Goal: Task Accomplishment & Management: Use online tool/utility

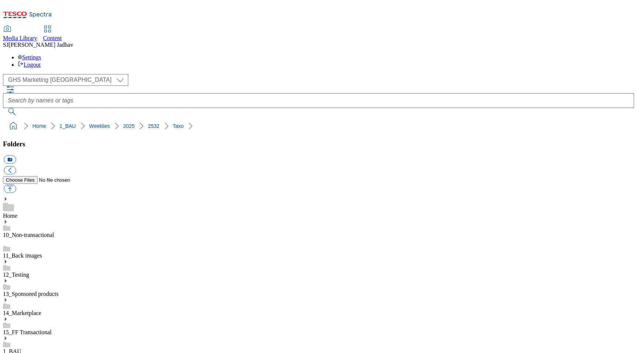
select select "flare-ghs-mktg"
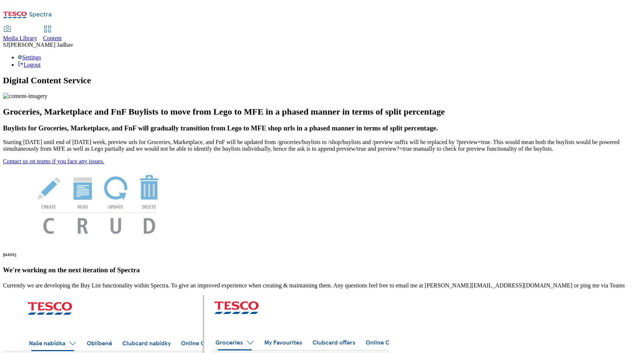
click at [62, 35] on div "Content" at bounding box center [52, 38] width 19 height 7
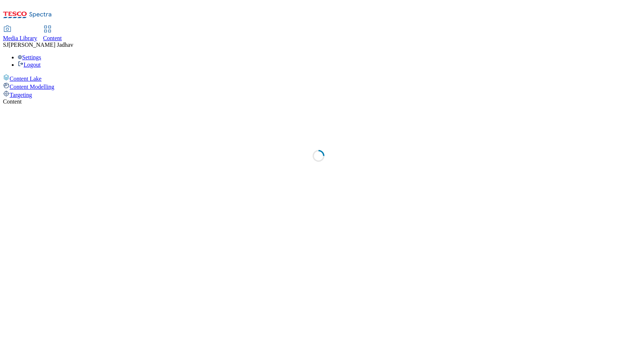
select select "ghs-[GEOGRAPHIC_DATA]"
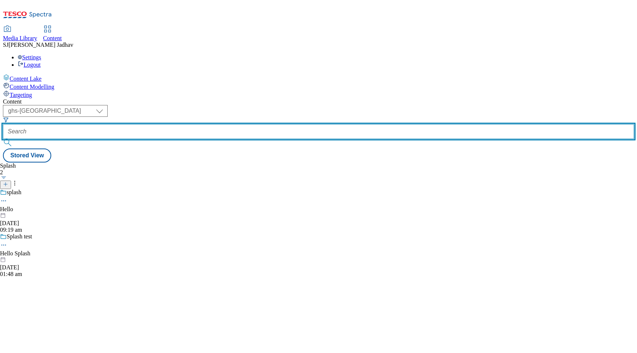
click at [174, 124] on input "text" at bounding box center [318, 131] width 631 height 15
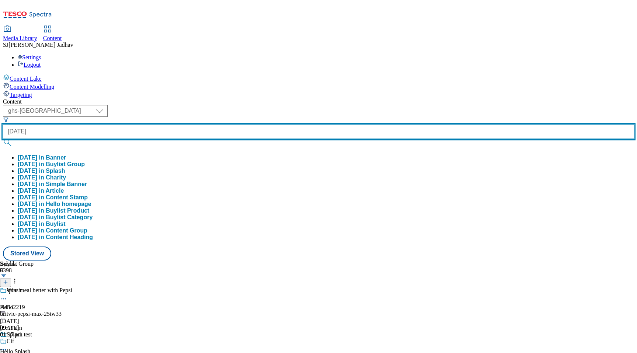
type input "[DATE]"
click at [3, 139] on button "submit" at bounding box center [8, 142] width 10 height 7
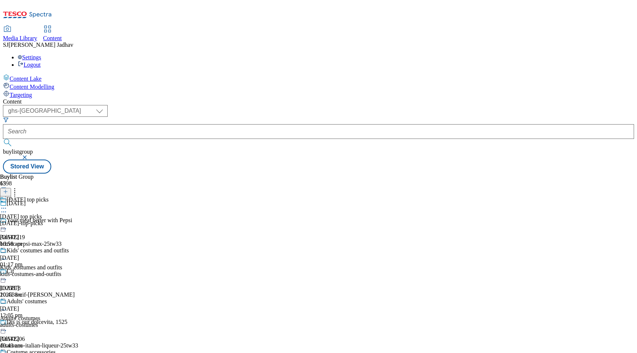
click at [7, 205] on icon at bounding box center [3, 208] width 7 height 7
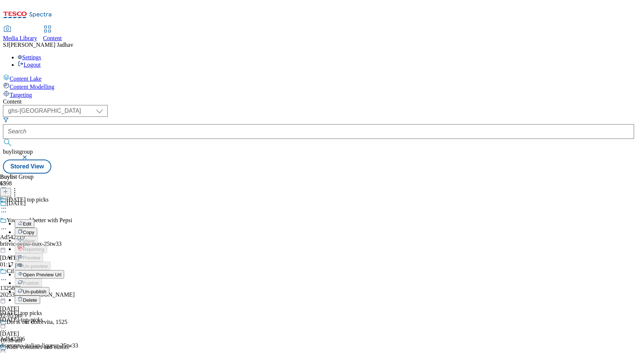
click at [34, 219] on button "Edit" at bounding box center [25, 223] width 20 height 8
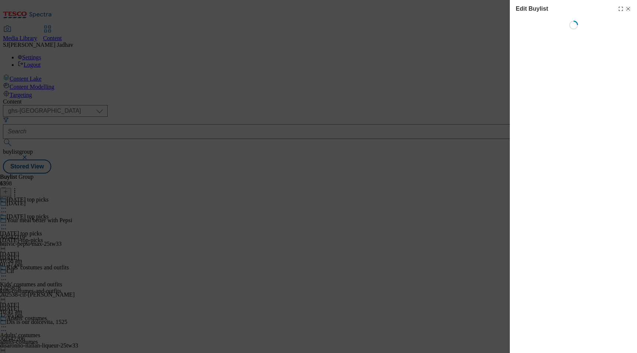
select select "evergreen"
select select "event"
select select "Banner"
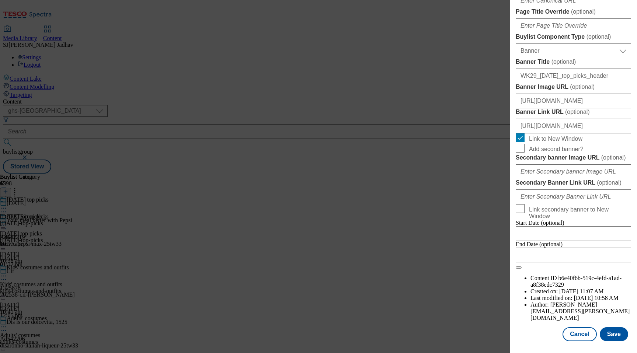
scroll to position [0, 12]
click at [550, 133] on input "[URL][DOMAIN_NAME]" at bounding box center [573, 126] width 115 height 15
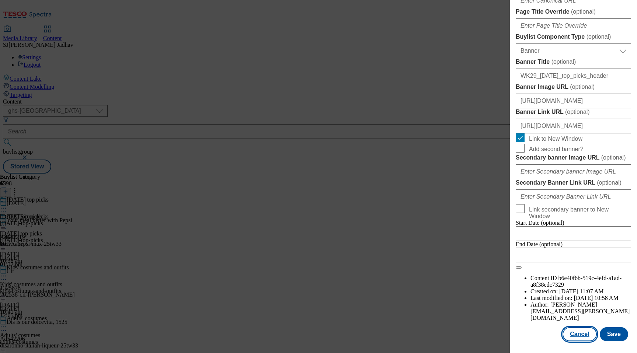
click at [584, 335] on button "Cancel" at bounding box center [579, 334] width 34 height 14
select select "evergreen"
select select "event"
select select "Banner"
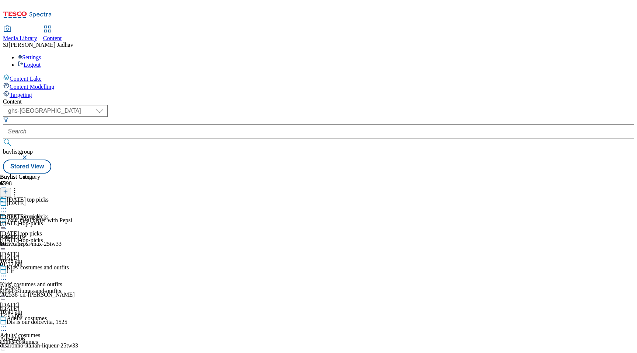
click at [7, 272] on icon at bounding box center [3, 275] width 7 height 7
click at [31, 289] on span "Edit" at bounding box center [27, 292] width 8 height 6
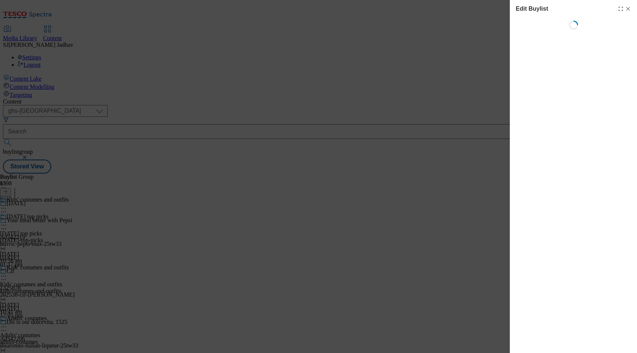
select select "evergreen"
select select "Banner"
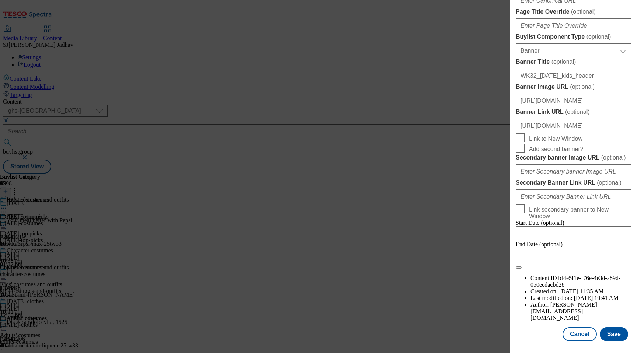
scroll to position [513, 0]
click at [560, 108] on input "[URL][DOMAIN_NAME]" at bounding box center [573, 101] width 115 height 15
click at [555, 133] on input "[URL][DOMAIN_NAME]" at bounding box center [573, 126] width 115 height 15
click at [519, 133] on input "[URL][DOMAIN_NAME]" at bounding box center [573, 126] width 115 height 15
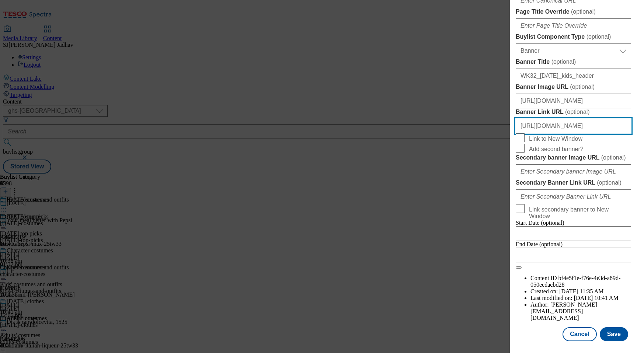
scroll to position [0, 12]
click at [628, 133] on input "[URL][DOMAIN_NAME]" at bounding box center [573, 126] width 115 height 15
click at [535, 332] on div "Cancel Save" at bounding box center [573, 334] width 115 height 14
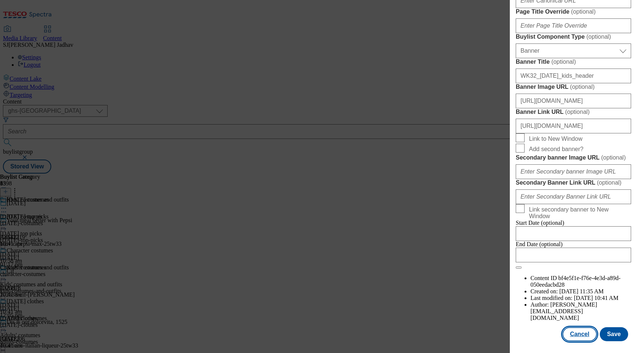
click at [579, 332] on button "Cancel" at bounding box center [579, 334] width 34 height 14
select select "evergreen"
select select "Banner"
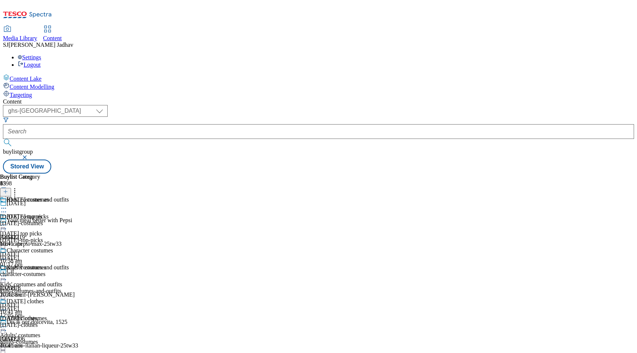
click at [7, 323] on icon at bounding box center [3, 326] width 7 height 7
click at [31, 340] on span "Edit" at bounding box center [27, 343] width 8 height 6
select select "evergreen"
select select "Banner"
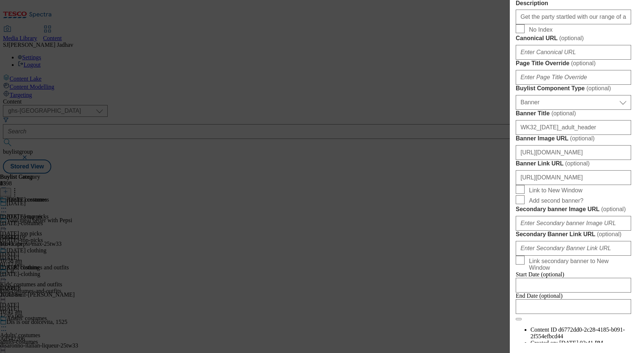
scroll to position [593, 0]
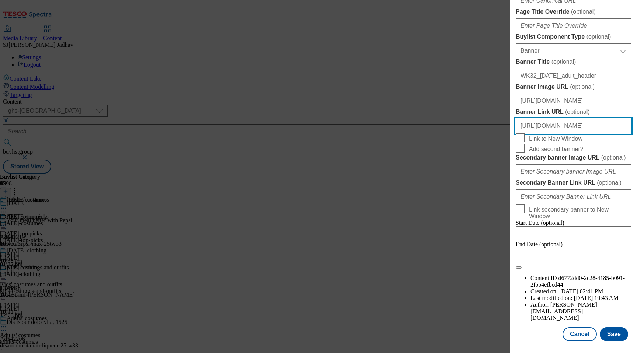
click at [546, 133] on input "[URL][DOMAIN_NAME]" at bounding box center [573, 126] width 115 height 15
click at [520, 133] on input "[URL][DOMAIN_NAME]" at bounding box center [573, 126] width 115 height 15
click at [627, 133] on input "[URL][DOMAIN_NAME]" at bounding box center [573, 126] width 115 height 15
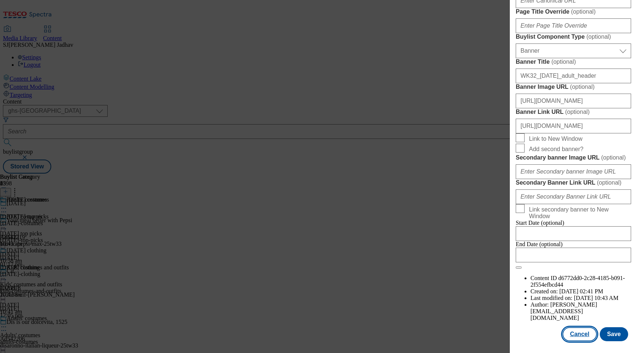
scroll to position [0, 0]
click at [585, 338] on button "Cancel" at bounding box center [579, 334] width 34 height 14
select select "evergreen"
select select "Banner"
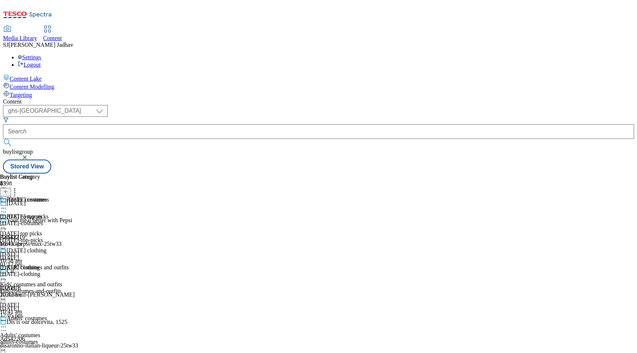
scroll to position [80, 0]
select select "evergreen"
select select "Banner"
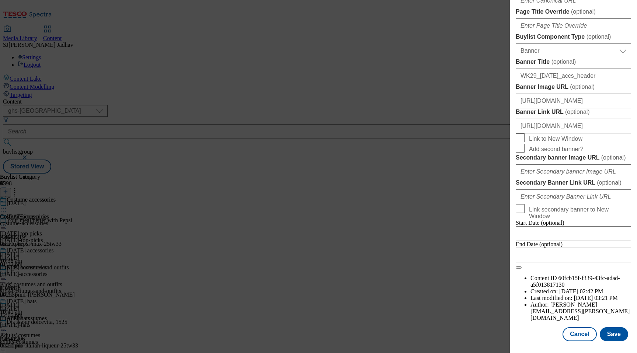
scroll to position [521, 0]
click at [543, 133] on input "[URL][DOMAIN_NAME]" at bounding box center [573, 126] width 115 height 15
click at [586, 339] on button "Cancel" at bounding box center [579, 334] width 34 height 14
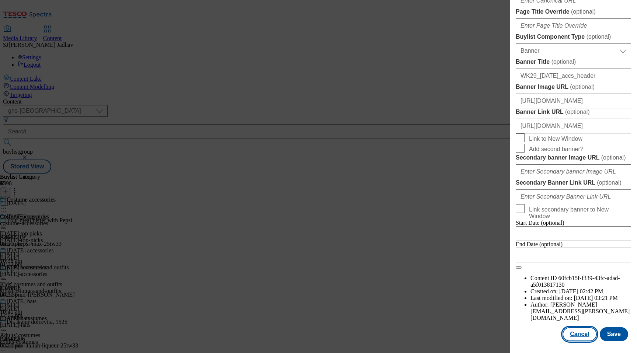
select select "evergreen"
select select "Banner"
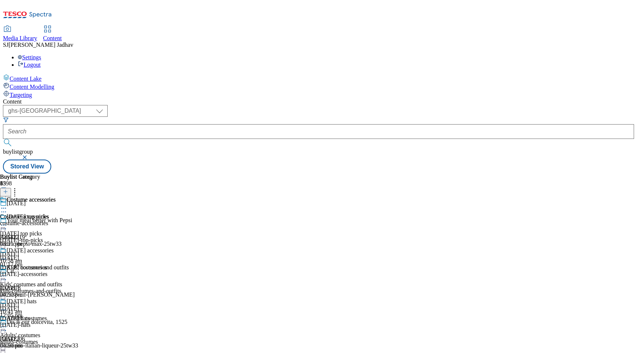
select select "seasonal"
select select "Banner"
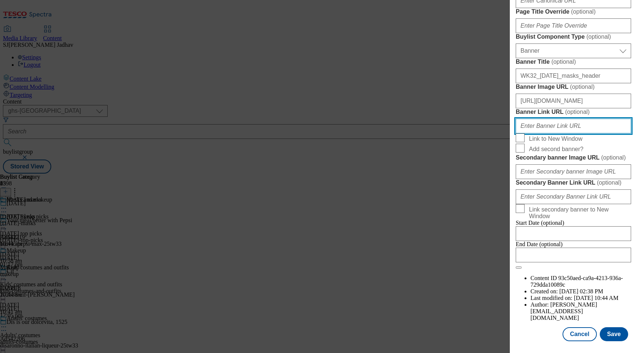
click at [558, 133] on input "Banner Link URL ( optional )" at bounding box center [573, 126] width 115 height 15
paste input "[URL][DOMAIN_NAME]"
type input "[URL][DOMAIN_NAME]"
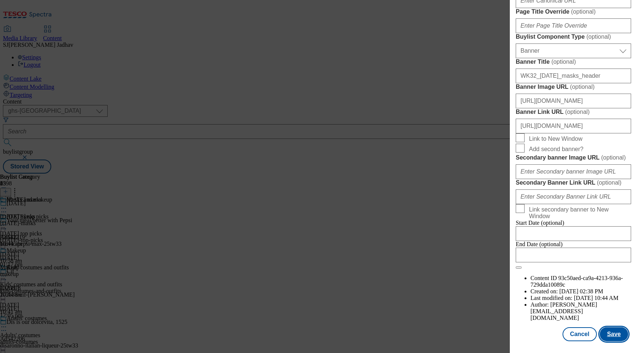
click at [612, 338] on button "Save" at bounding box center [614, 334] width 28 height 14
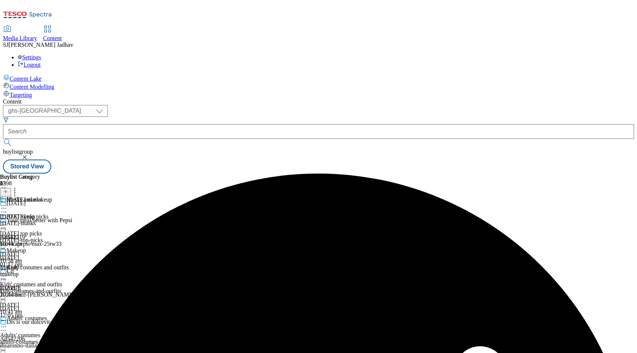
click at [7, 205] on icon at bounding box center [3, 208] width 7 height 7
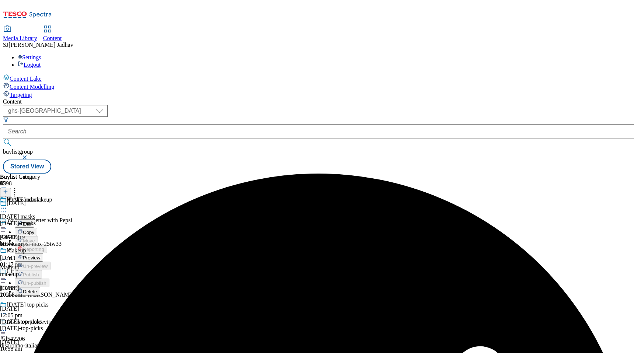
click at [40, 255] on span "Preview" at bounding box center [31, 258] width 17 height 6
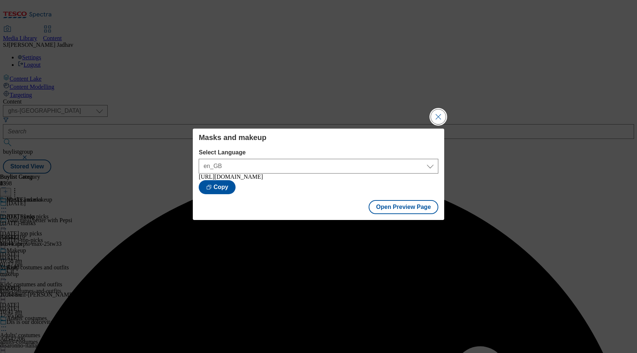
click at [436, 116] on button "Close Modal" at bounding box center [438, 116] width 15 height 15
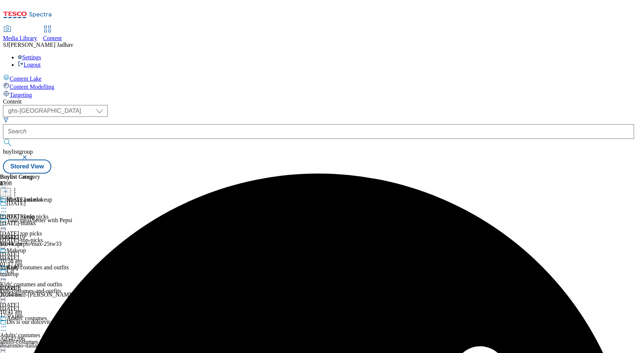
click at [7, 205] on icon at bounding box center [3, 208] width 7 height 7
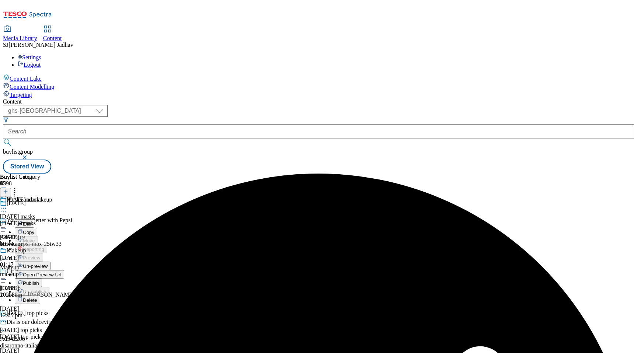
click at [39, 280] on span "Publish" at bounding box center [31, 283] width 16 height 6
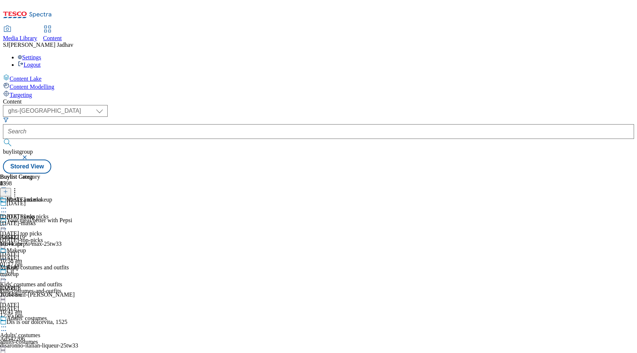
select select "seasonal"
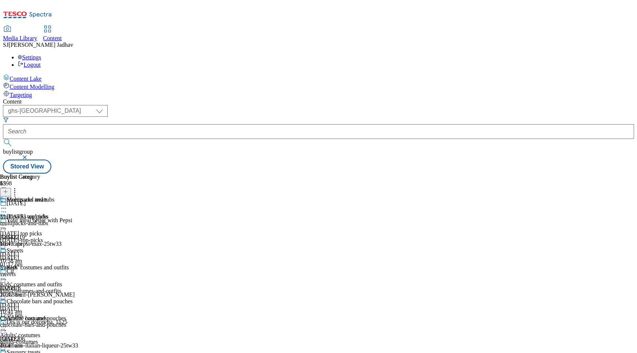
select select "Banner"
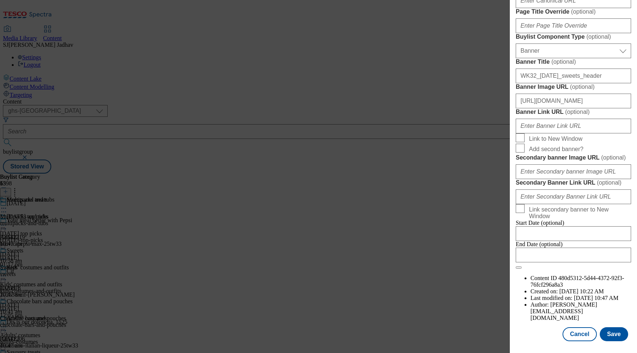
scroll to position [528, 0]
click at [552, 133] on input "Banner Link URL ( optional )" at bounding box center [573, 126] width 115 height 15
paste input "[URL][DOMAIN_NAME]"
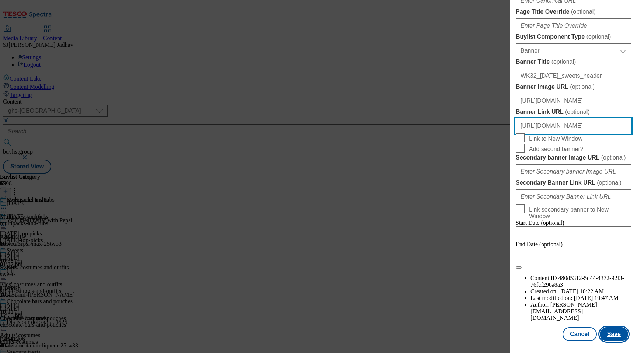
type input "[URL][DOMAIN_NAME]"
click at [610, 336] on button "Save" at bounding box center [614, 334] width 28 height 14
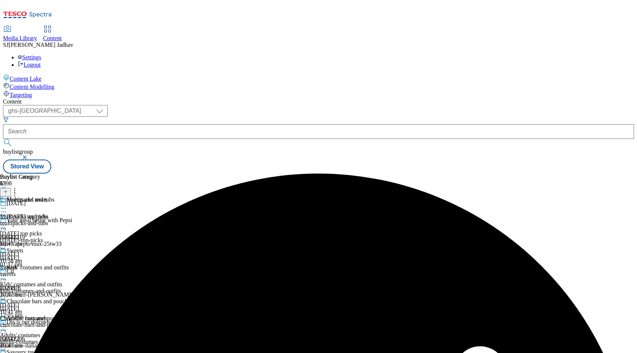
click at [7, 205] on icon at bounding box center [3, 208] width 7 height 7
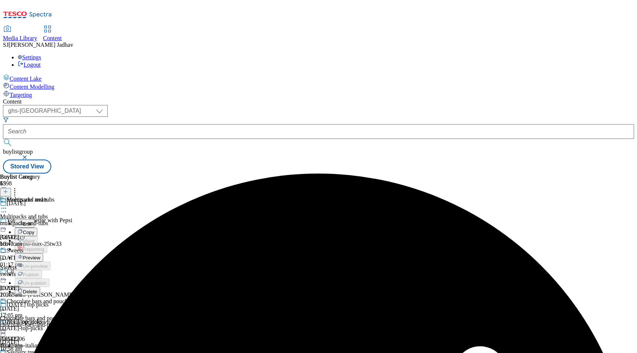
click at [40, 255] on span "Preview" at bounding box center [31, 258] width 17 height 6
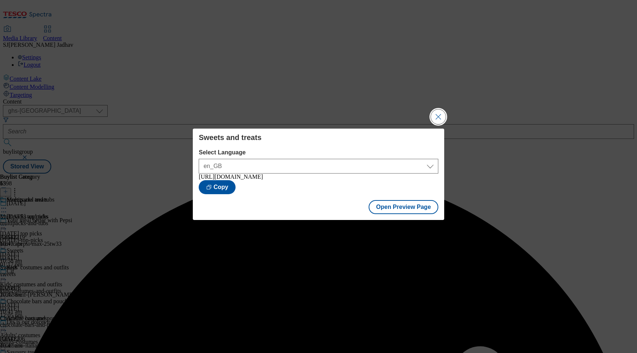
click at [436, 117] on button "Close Modal" at bounding box center [438, 116] width 15 height 15
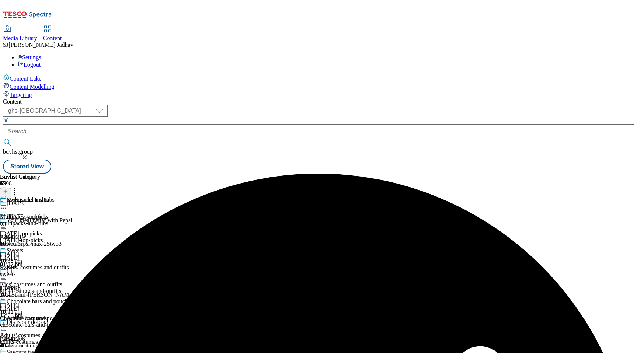
click at [7, 205] on icon at bounding box center [3, 208] width 7 height 7
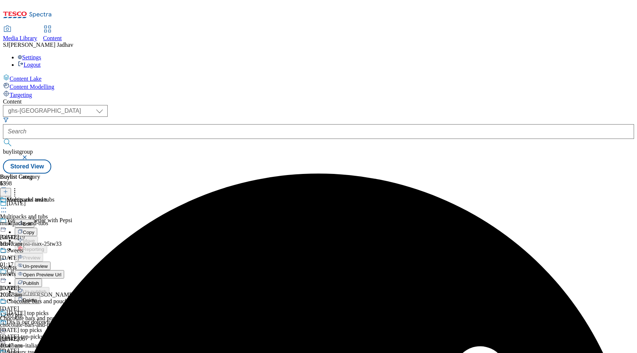
click at [42, 279] on button "Publish" at bounding box center [28, 283] width 27 height 8
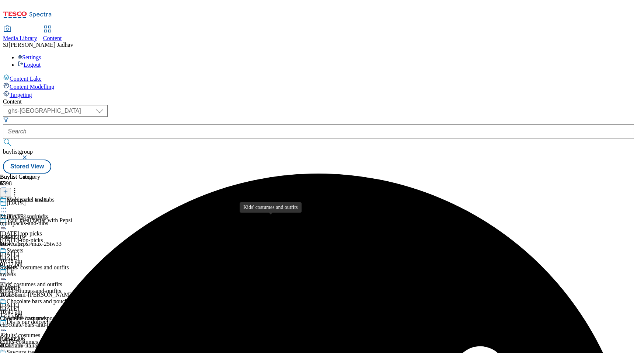
scroll to position [362, 0]
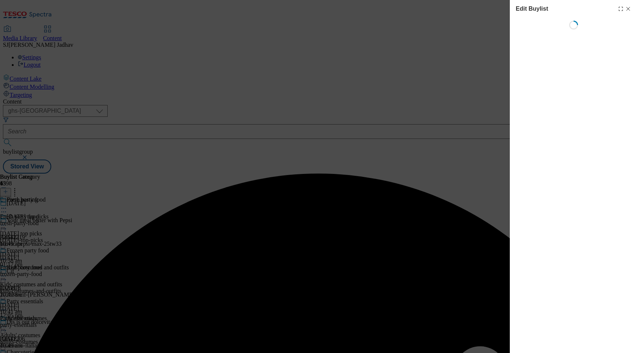
select select "seasonal"
select select "Banner"
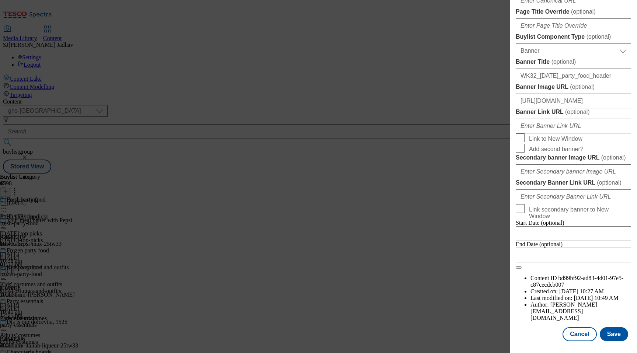
scroll to position [513, 0]
click at [553, 133] on input "Banner Link URL ( optional )" at bounding box center [573, 126] width 115 height 15
paste input "[URL][DOMAIN_NAME]"
type input "[URL][DOMAIN_NAME]"
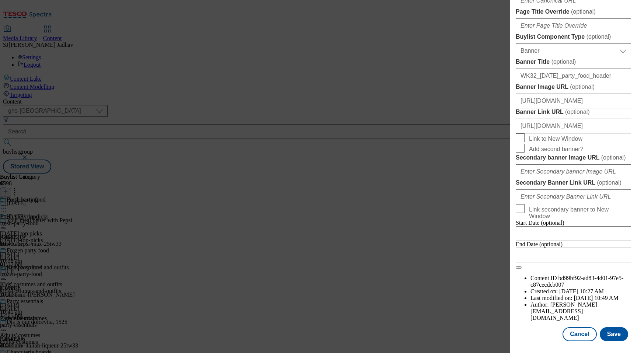
click at [610, 144] on span "Add second banner?" at bounding box center [578, 148] width 99 height 9
click at [524, 144] on input "Add second banner?" at bounding box center [520, 148] width 9 height 9
click at [556, 146] on span "Add second banner?" at bounding box center [556, 149] width 55 height 7
click at [524, 144] on input "Add second banner?" at bounding box center [520, 148] width 9 height 9
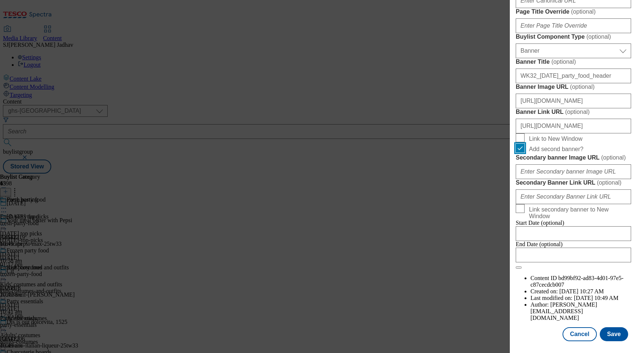
checkbox input "false"
click at [620, 331] on button "Save" at bounding box center [614, 334] width 28 height 14
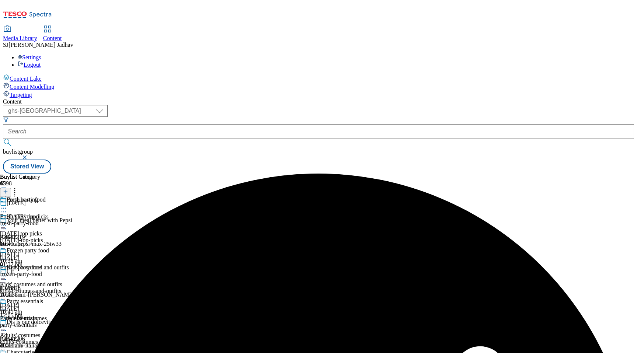
click at [7, 205] on icon at bounding box center [3, 208] width 7 height 7
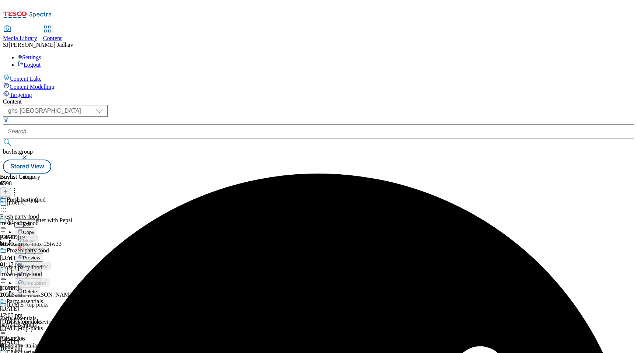
click at [40, 255] on span "Preview" at bounding box center [31, 258] width 17 height 6
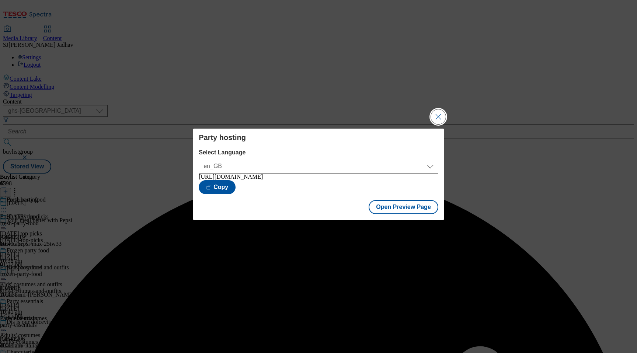
click at [436, 116] on button "Close Modal" at bounding box center [438, 116] width 15 height 15
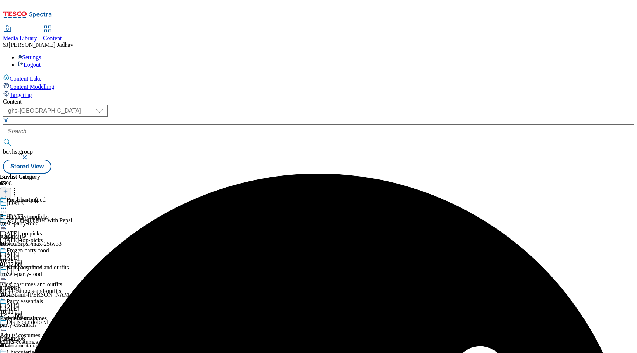
click at [7, 205] on icon at bounding box center [3, 208] width 7 height 7
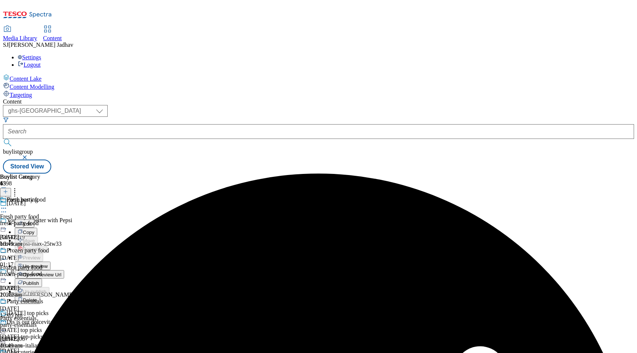
click at [39, 280] on span "Publish" at bounding box center [31, 283] width 16 height 6
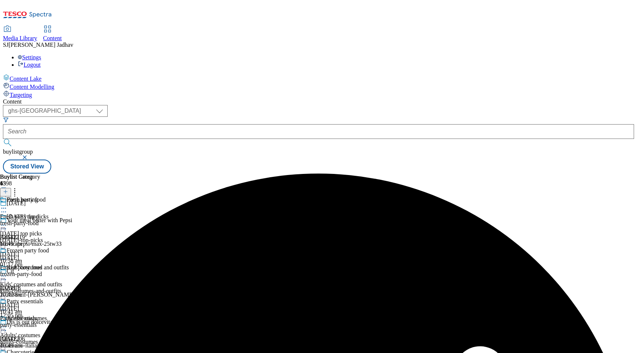
scroll to position [534, 0]
select select "seasonal"
select select "Banner"
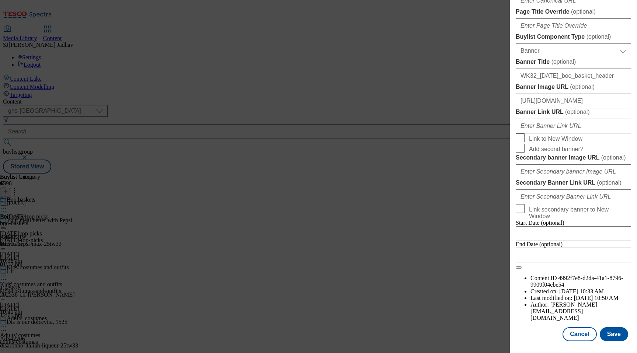
scroll to position [549, 0]
click at [539, 133] on input "Banner Link URL ( optional )" at bounding box center [573, 126] width 115 height 15
paste input "[URL][DOMAIN_NAME]"
type input "[URL][DOMAIN_NAME]"
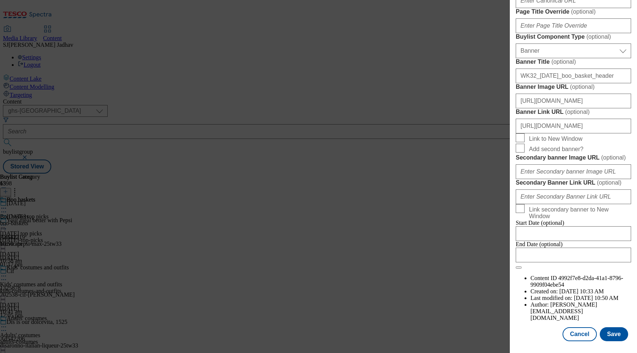
click at [621, 336] on button "Save" at bounding box center [614, 334] width 28 height 14
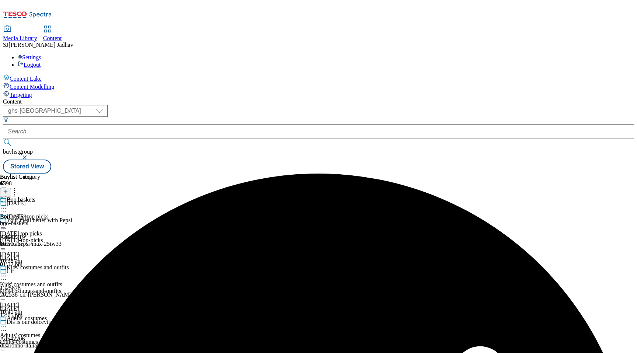
click at [7, 205] on icon at bounding box center [3, 208] width 7 height 7
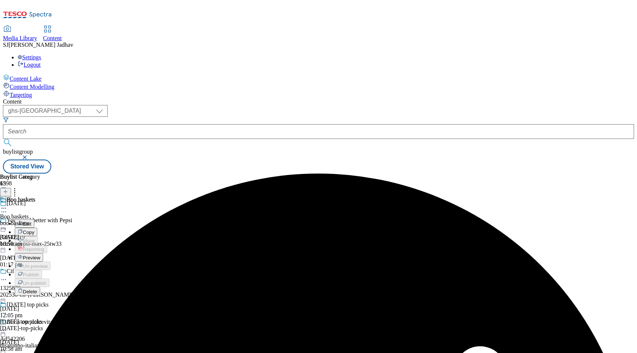
click at [40, 255] on span "Preview" at bounding box center [31, 258] width 17 height 6
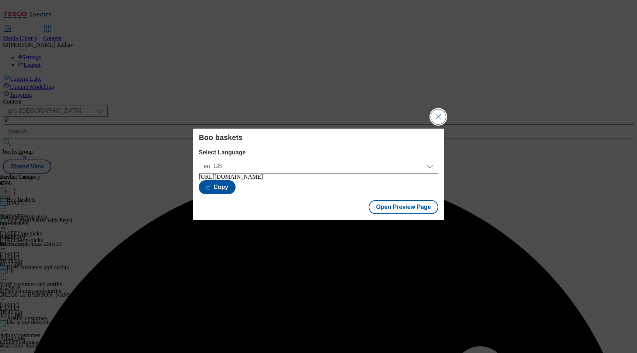
click at [436, 114] on button "Close Modal" at bounding box center [438, 116] width 15 height 15
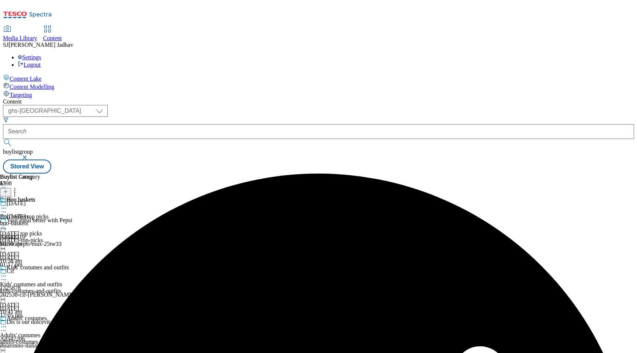
click at [7, 205] on icon at bounding box center [3, 208] width 7 height 7
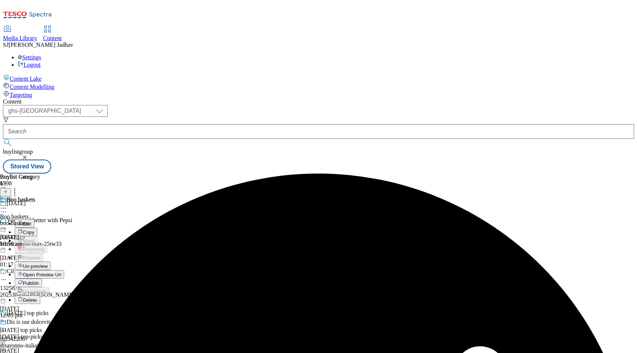
click at [39, 280] on span "Publish" at bounding box center [31, 283] width 16 height 6
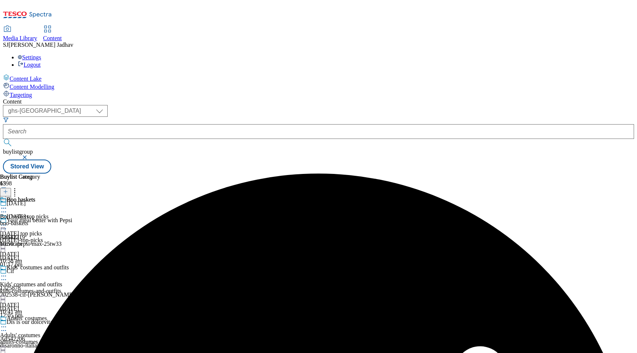
scroll to position [596, 0]
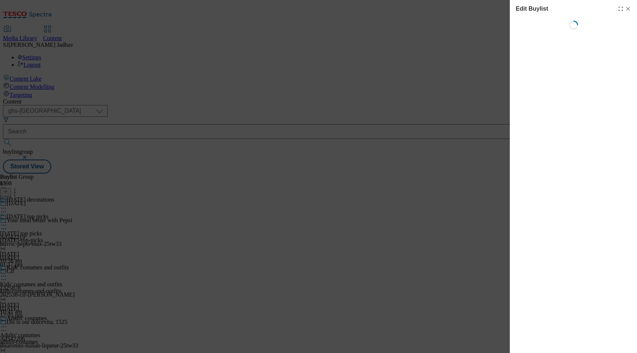
select select "evergreen"
select select "Banner"
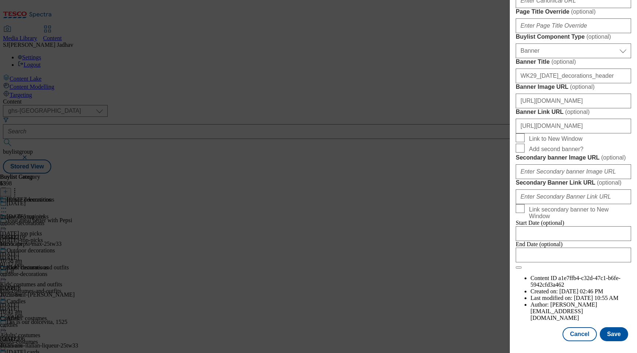
scroll to position [0, 12]
click at [580, 334] on button "Cancel" at bounding box center [579, 334] width 34 height 14
select select "evergreen"
select select "Banner"
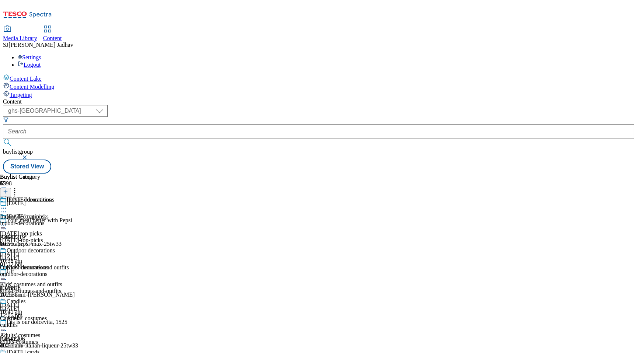
scroll to position [584, 0]
select select "evergreen"
select select "Banner"
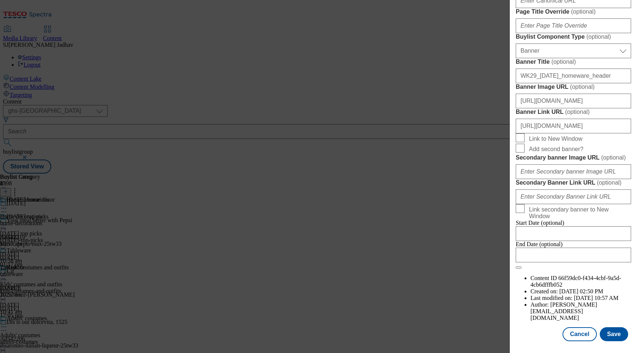
scroll to position [0, 12]
click at [582, 334] on button "Cancel" at bounding box center [579, 334] width 34 height 14
select select "evergreen"
select select "Banner"
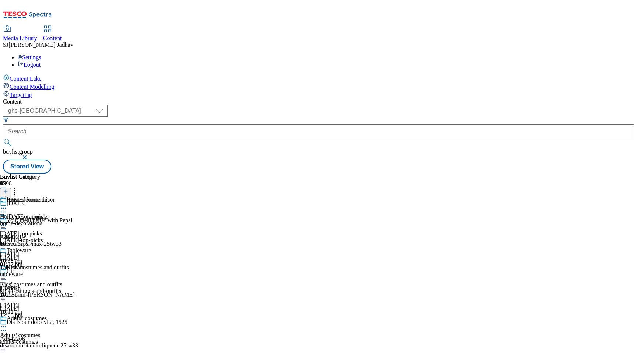
scroll to position [742, 0]
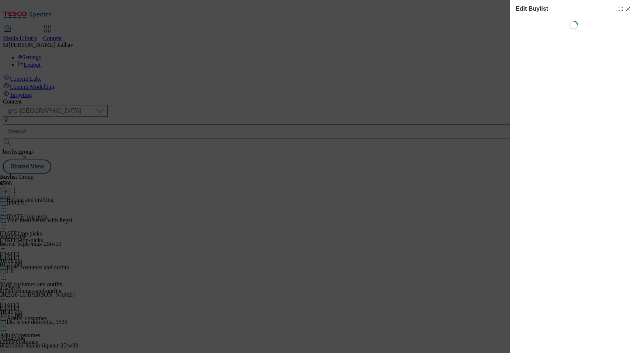
select select "seasonal"
select select "Banner"
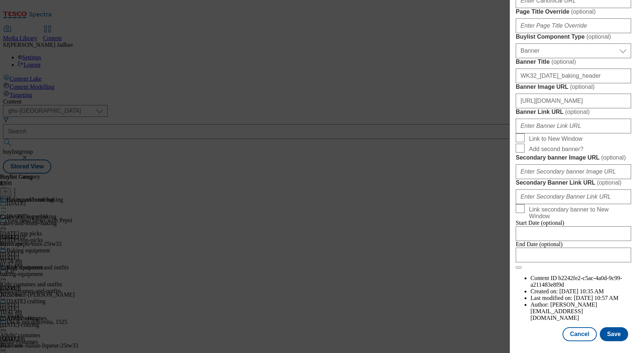
scroll to position [600, 0]
click at [555, 133] on input "Banner Link URL ( optional )" at bounding box center [573, 126] width 115 height 15
paste input "[URL][DOMAIN_NAME]"
type input "[URL][DOMAIN_NAME]"
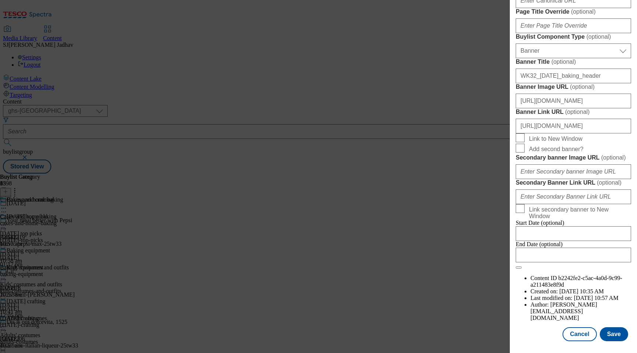
click at [565, 115] on span "( optional )" at bounding box center [577, 112] width 25 height 6
click at [559, 133] on input "[URL][DOMAIN_NAME]" at bounding box center [573, 126] width 115 height 15
click at [614, 338] on button "Save" at bounding box center [614, 334] width 28 height 14
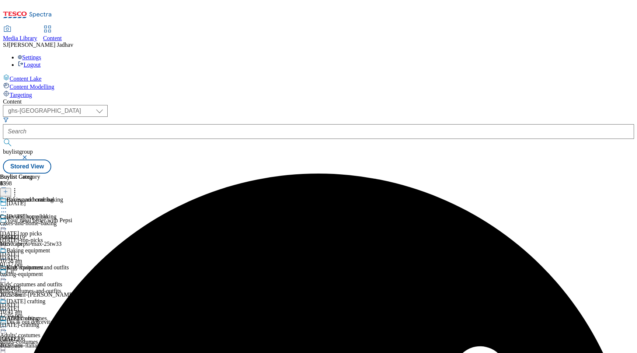
click at [7, 205] on icon at bounding box center [3, 208] width 7 height 7
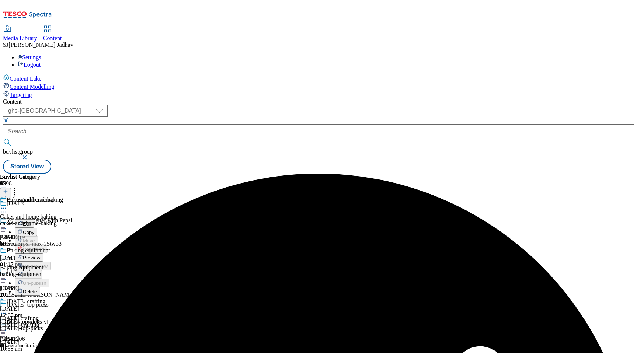
click at [40, 255] on span "Preview" at bounding box center [31, 258] width 17 height 6
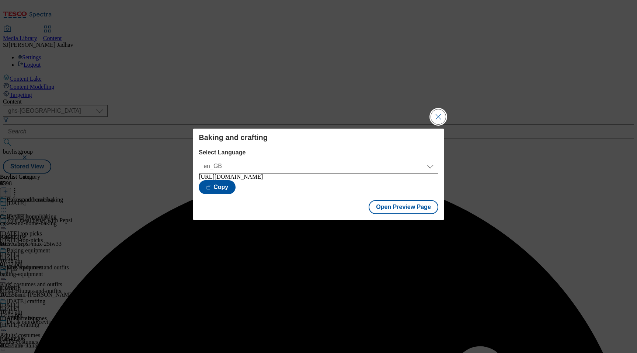
click at [431, 115] on button "Close Modal" at bounding box center [438, 116] width 15 height 15
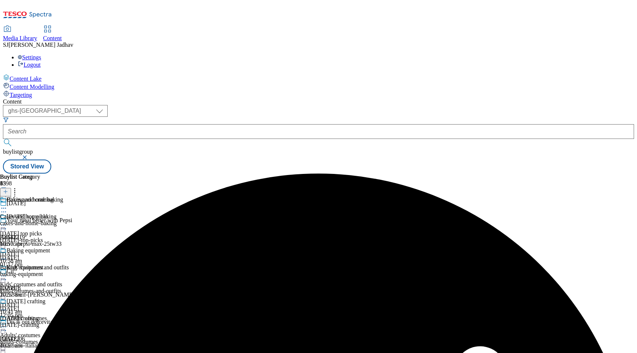
click at [7, 205] on icon at bounding box center [3, 208] width 7 height 7
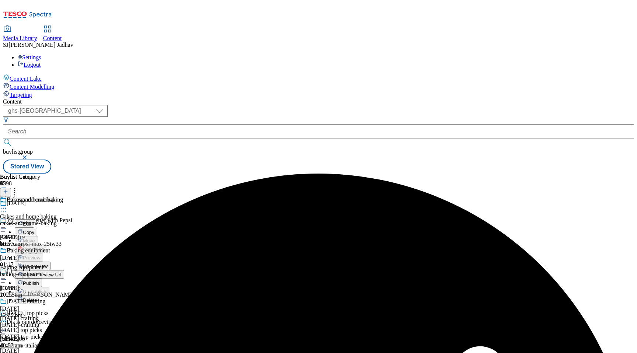
click at [39, 280] on span "Publish" at bounding box center [31, 283] width 16 height 6
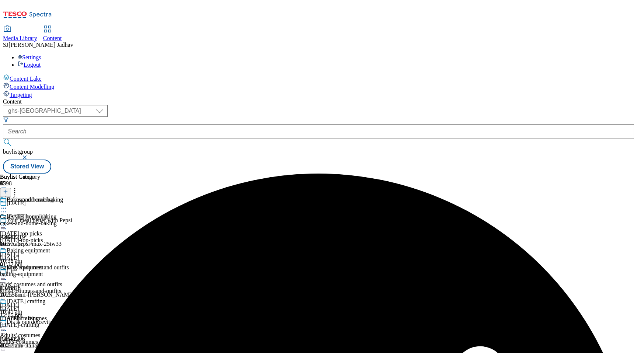
scroll to position [790, 0]
select select "seasonal"
select select "Banner"
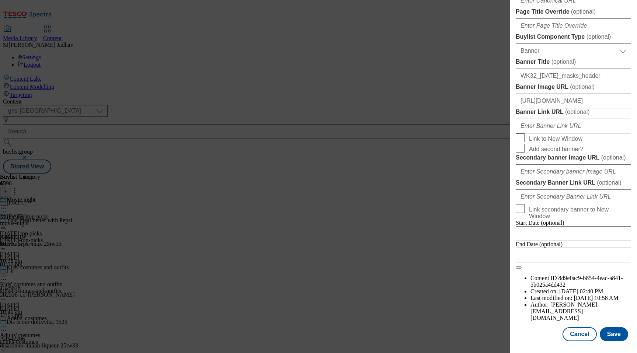
scroll to position [521, 0]
click at [543, 133] on input "Banner Link URL ( optional )" at bounding box center [573, 126] width 115 height 15
paste input "[URL][DOMAIN_NAME]"
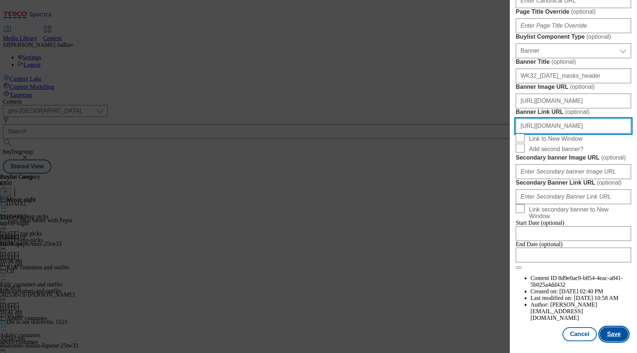
type input "[URL][DOMAIN_NAME]"
click at [611, 337] on button "Save" at bounding box center [614, 334] width 28 height 14
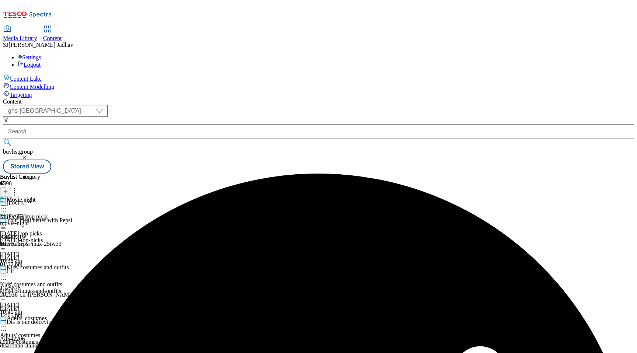
click at [7, 205] on icon at bounding box center [3, 208] width 7 height 7
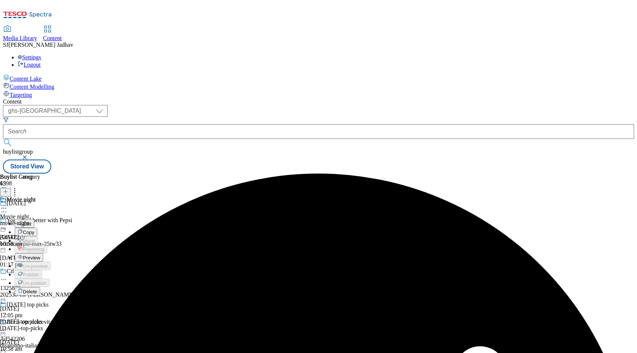
click at [69, 253] on li "Preview" at bounding box center [42, 257] width 54 height 8
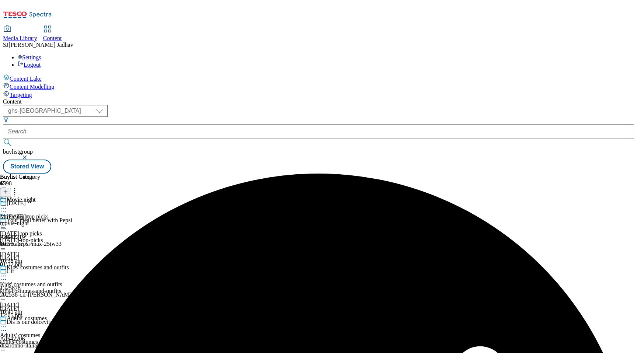
click at [7, 205] on icon at bounding box center [3, 208] width 7 height 7
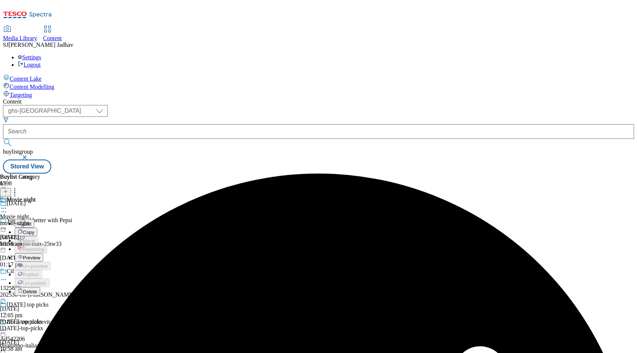
click at [40, 255] on span "Preview" at bounding box center [31, 258] width 17 height 6
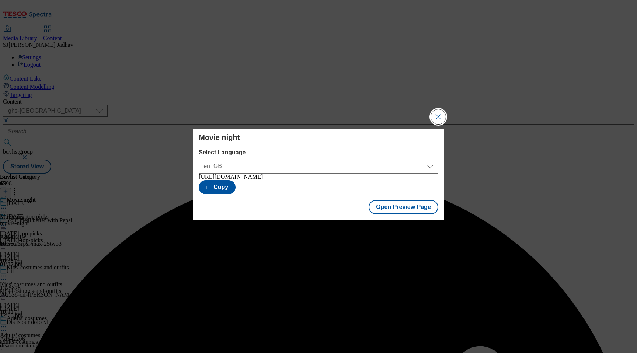
click at [440, 116] on button "Close Modal" at bounding box center [438, 116] width 15 height 15
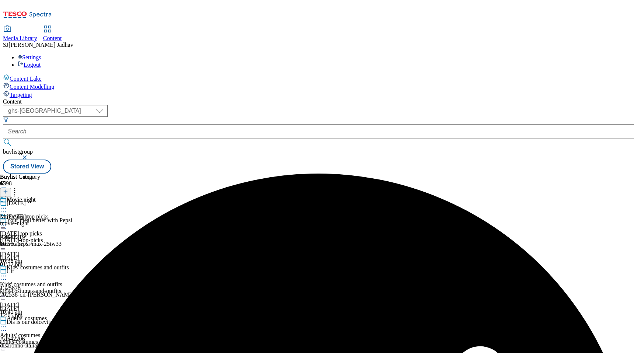
click at [7, 205] on icon at bounding box center [3, 208] width 7 height 7
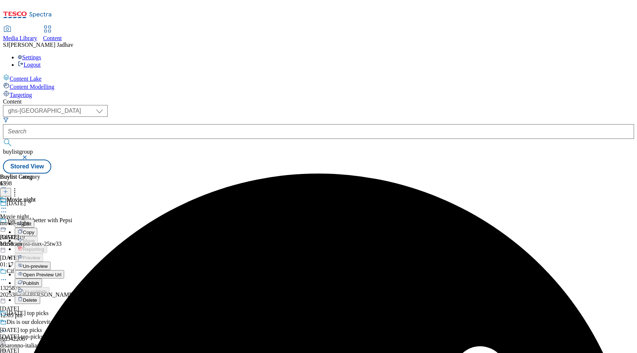
click at [39, 280] on span "Publish" at bounding box center [31, 283] width 16 height 6
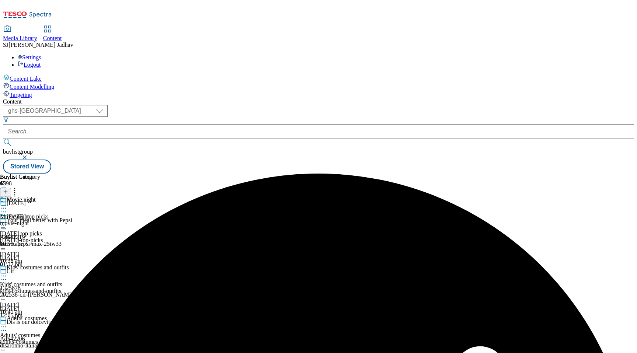
scroll to position [845, 0]
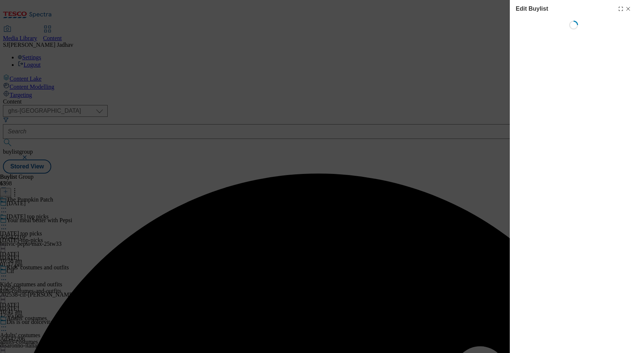
select select "evergreen"
select select "Banner"
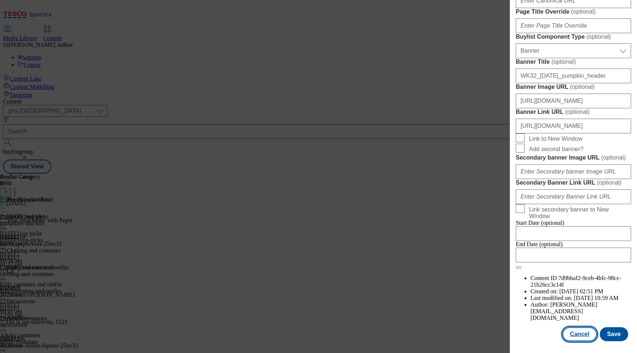
click at [571, 334] on button "Cancel" at bounding box center [579, 334] width 34 height 14
select select "evergreen"
select select "Banner"
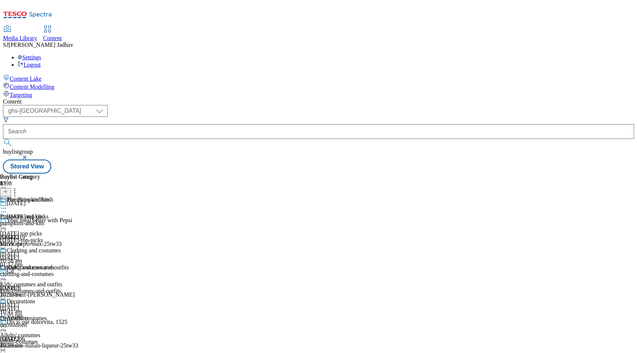
scroll to position [916, 0]
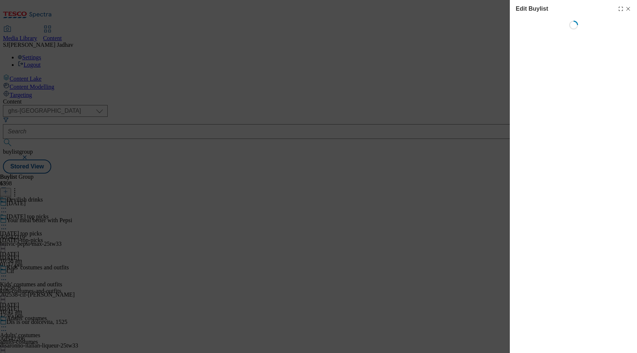
select select "evergreen"
select select "Banner"
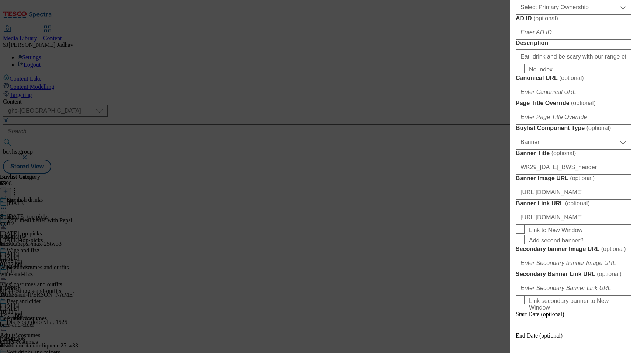
scroll to position [373, 0]
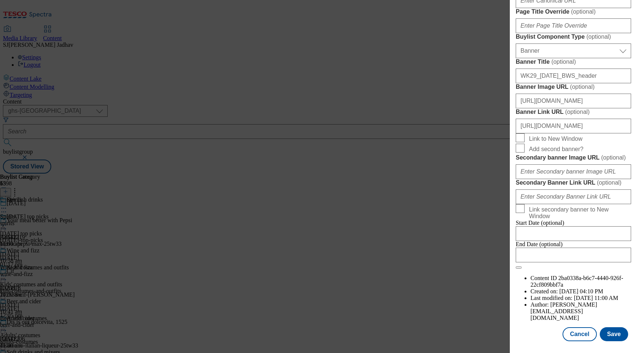
click at [564, 336] on div "Cancel Save" at bounding box center [573, 334] width 115 height 14
click at [570, 336] on button "Cancel" at bounding box center [579, 334] width 34 height 14
select select "evergreen"
select select "Banner"
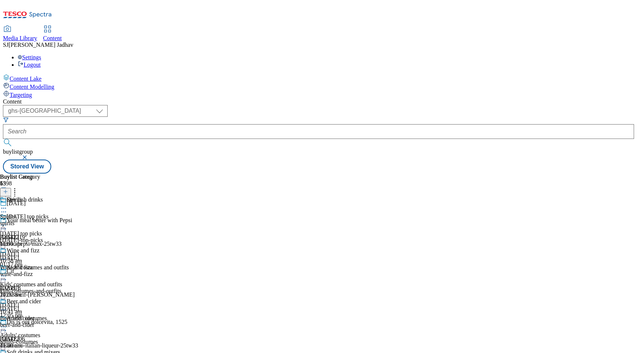
scroll to position [916, 0]
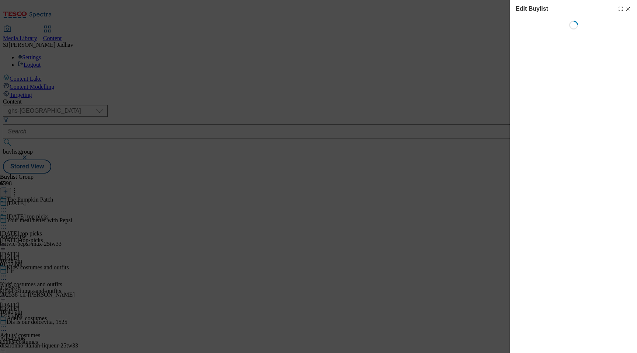
select select "evergreen"
select select "Banner"
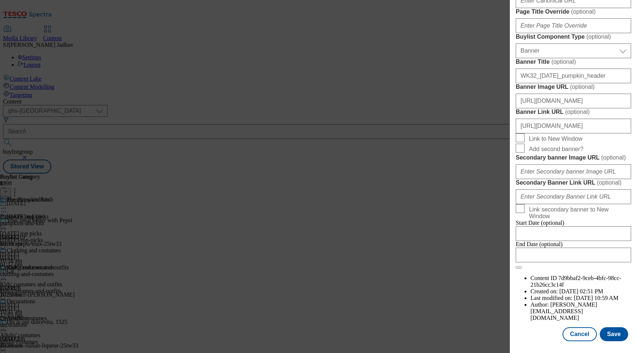
scroll to position [714, 0]
click at [581, 334] on button "Cancel" at bounding box center [579, 334] width 34 height 14
select select "evergreen"
select select "Banner"
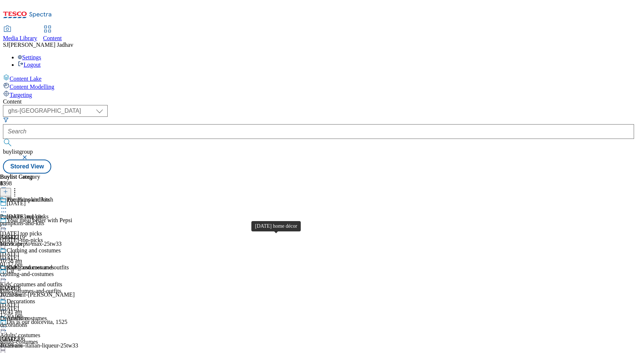
scroll to position [916, 0]
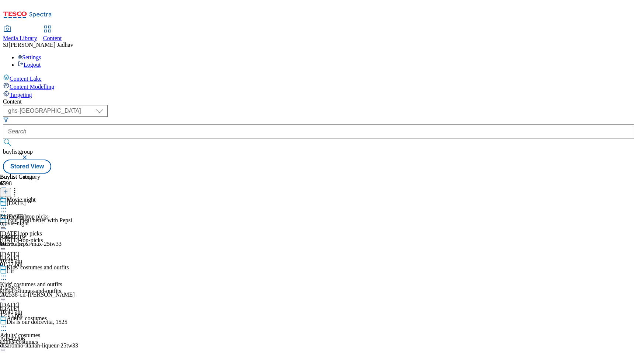
select select "seasonal"
select select "Banner"
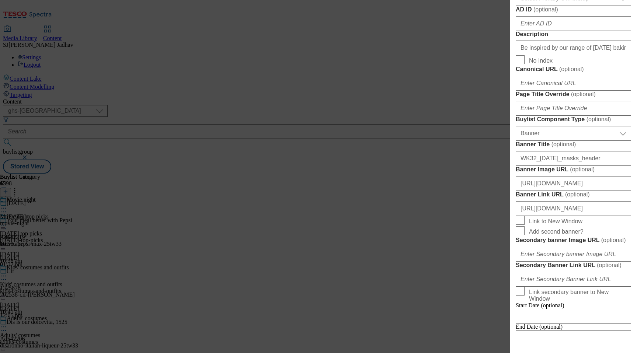
scroll to position [624, 0]
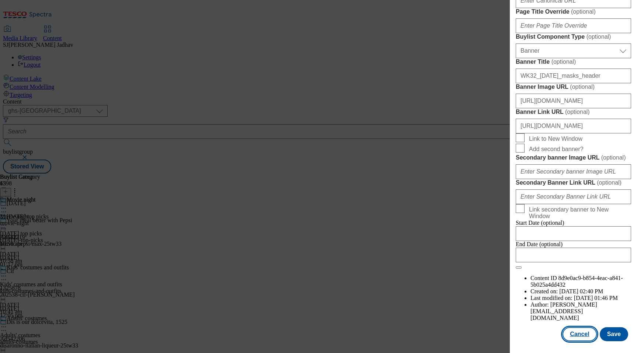
click at [587, 334] on button "Cancel" at bounding box center [579, 334] width 34 height 14
select select "seasonal"
select select "Banner"
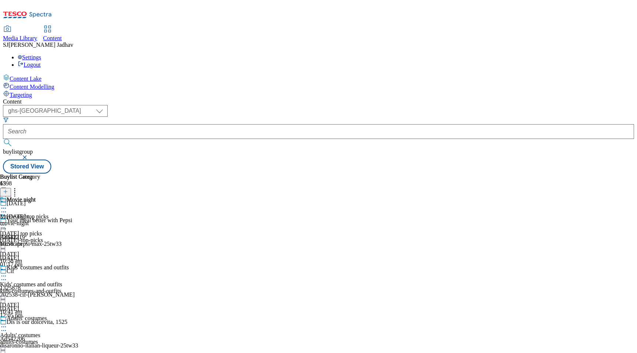
scroll to position [778, 0]
select select "seasonal"
select select "Banner"
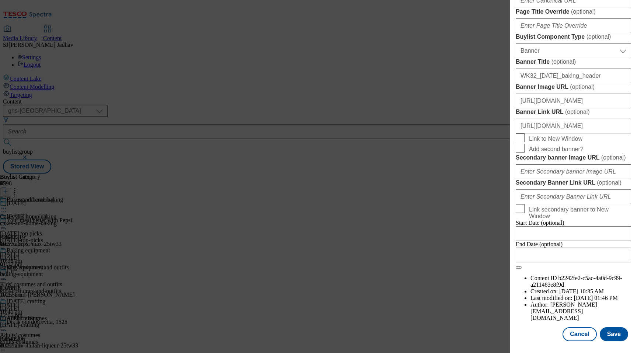
scroll to position [0, 12]
click at [583, 331] on button "Cancel" at bounding box center [579, 334] width 34 height 14
select select "seasonal"
select select "Banner"
